Goal: Information Seeking & Learning: Learn about a topic

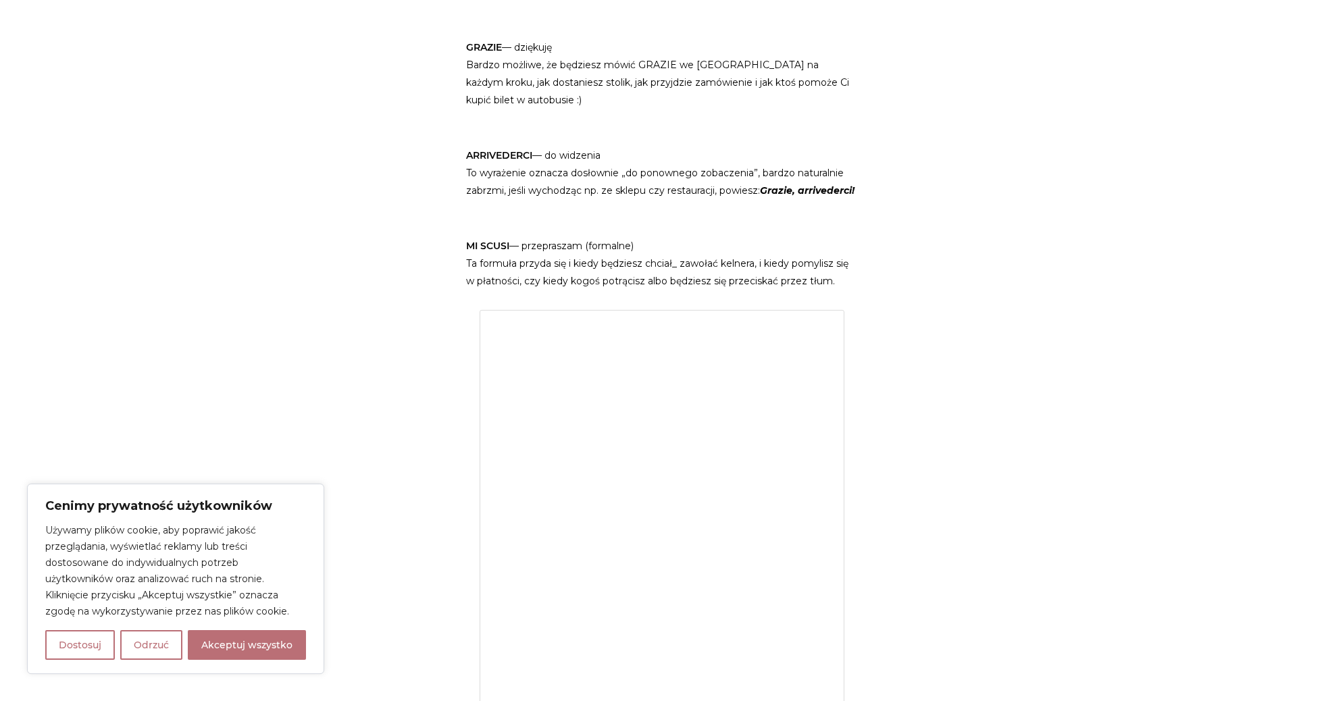
scroll to position [1111, 0]
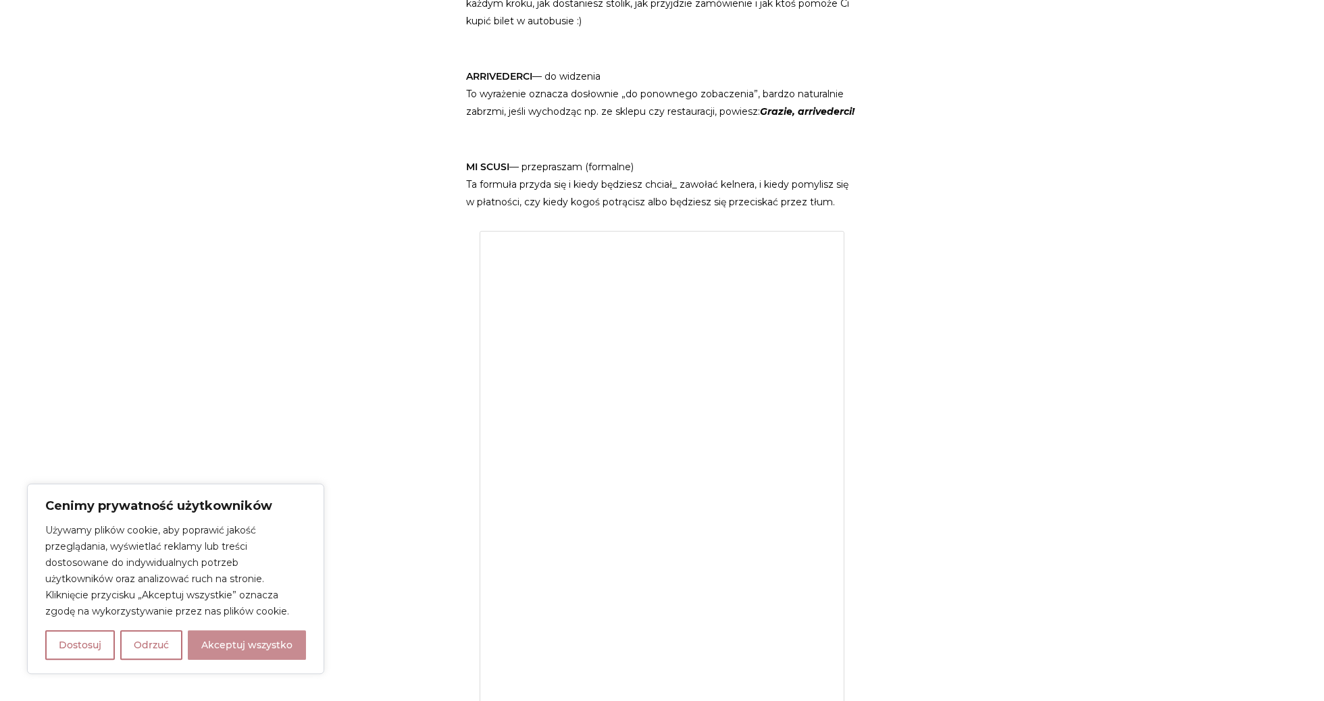
click at [204, 648] on button "Akceptuj wszystko" at bounding box center [247, 645] width 118 height 30
checkbox input "true"
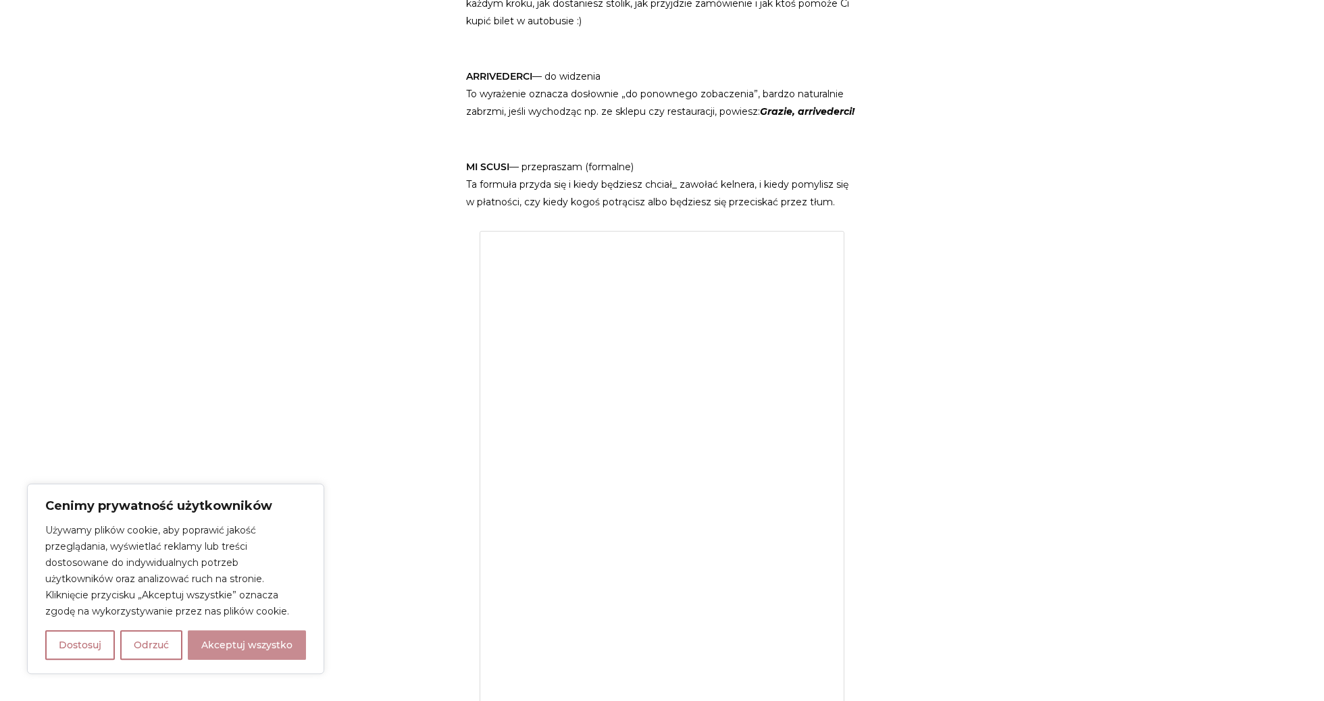
checkbox input "true"
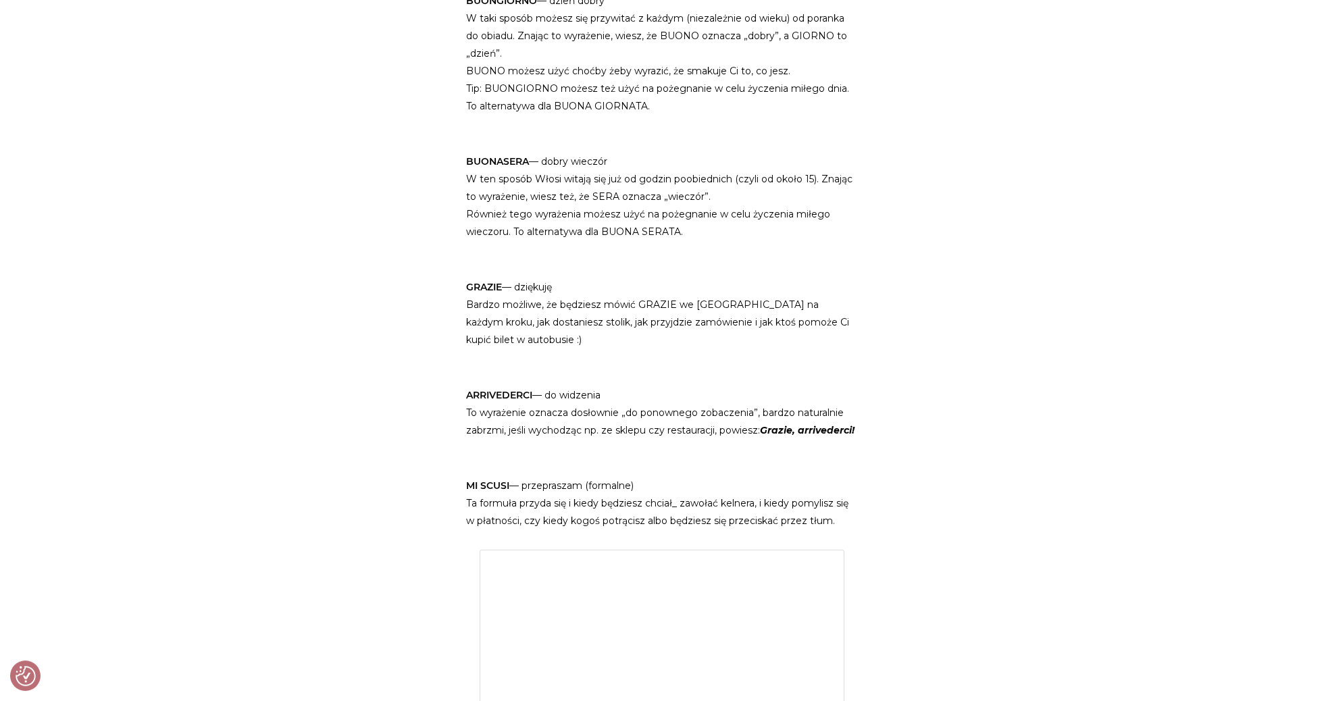
scroll to position [755, 0]
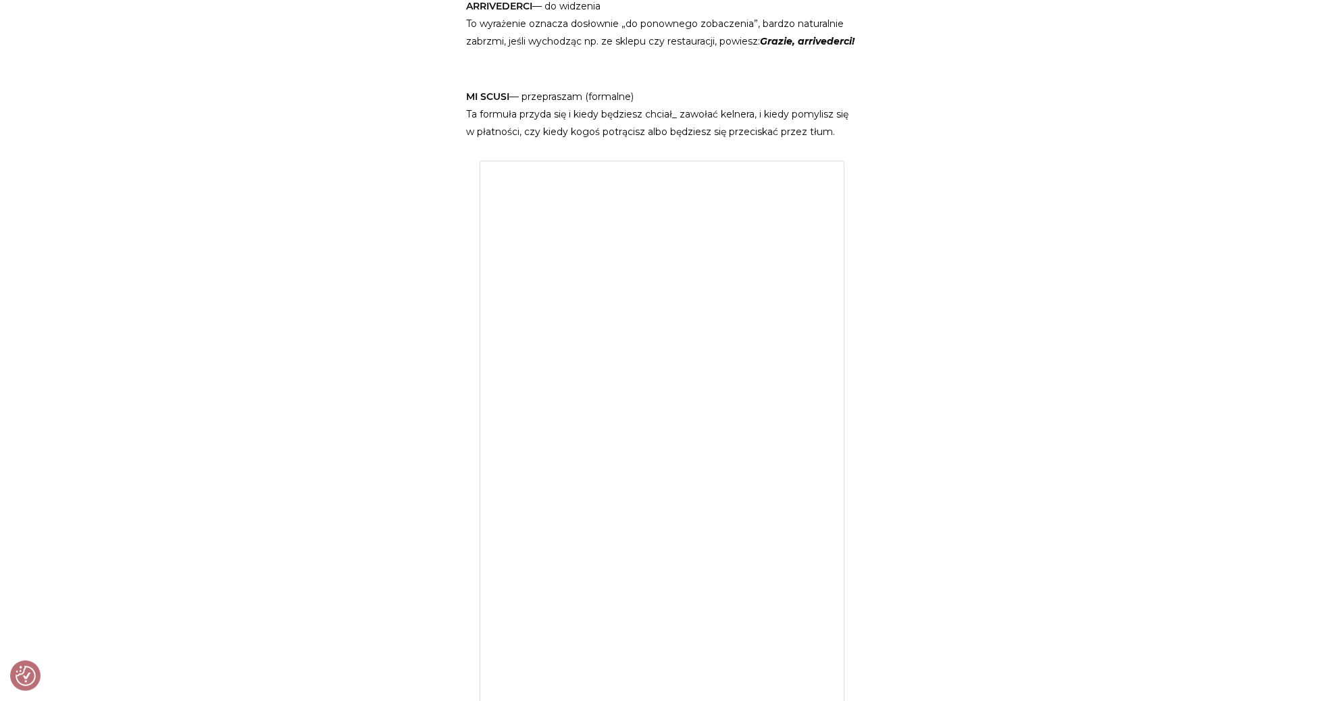
scroll to position [1182, 0]
